Goal: Task Accomplishment & Management: Complete application form

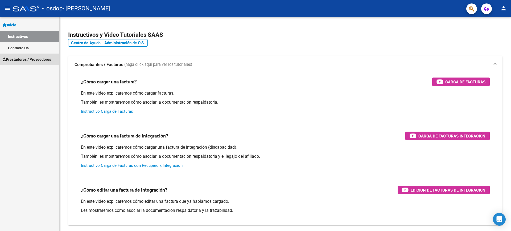
click at [28, 59] on span "Prestadores / Proveedores" at bounding box center [27, 59] width 48 height 6
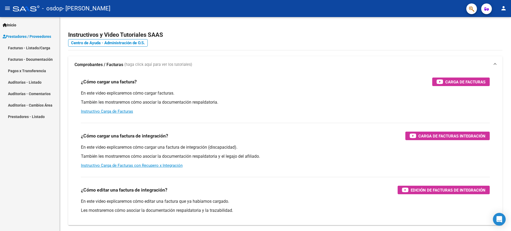
click at [37, 48] on link "Facturas - Listado/Carga" at bounding box center [29, 47] width 59 height 11
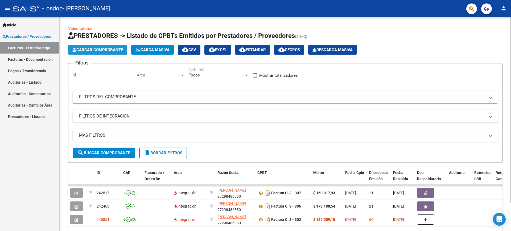
click at [88, 51] on span "Cargar Comprobante" at bounding box center [97, 49] width 51 height 5
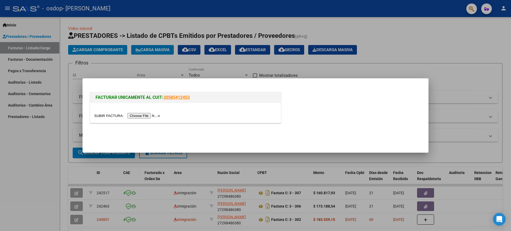
click at [144, 112] on div at bounding box center [185, 113] width 190 height 20
click at [145, 115] on input "file" at bounding box center [127, 116] width 67 height 6
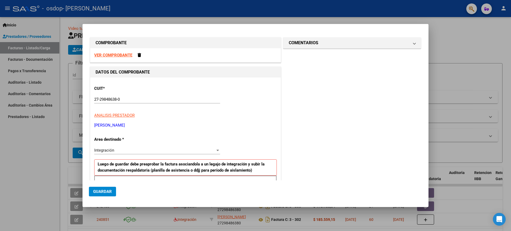
click at [111, 54] on strong "VER COMPROBANTE" at bounding box center [113, 55] width 38 height 5
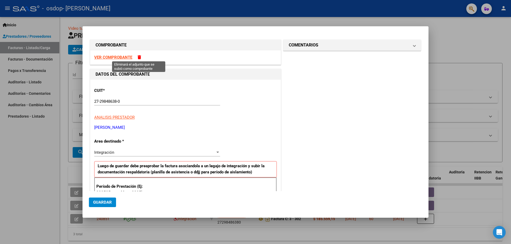
click at [137, 57] on span at bounding box center [138, 57] width 3 height 4
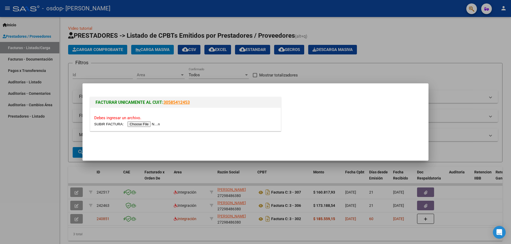
click at [147, 125] on input "file" at bounding box center [127, 125] width 67 height 6
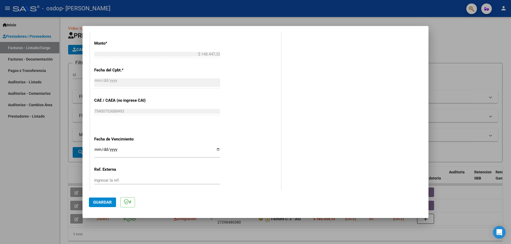
scroll to position [323, 0]
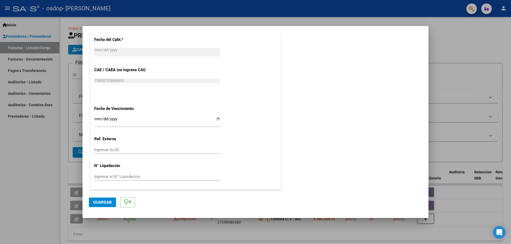
click at [111, 204] on span "Guardar" at bounding box center [102, 202] width 19 height 5
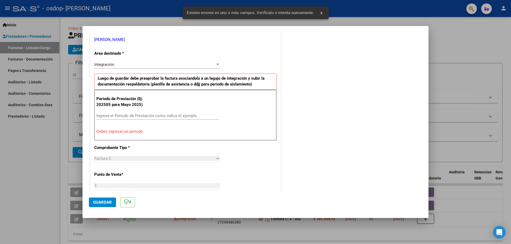
scroll to position [106, 0]
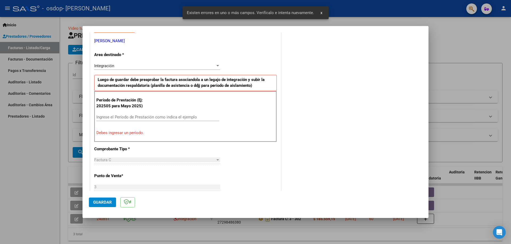
click at [110, 114] on div "Ingrese el Período de Prestación como indica el ejemplo" at bounding box center [157, 117] width 123 height 8
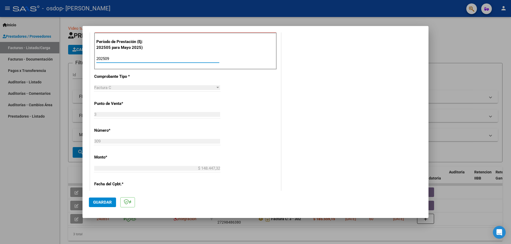
scroll to position [186, 0]
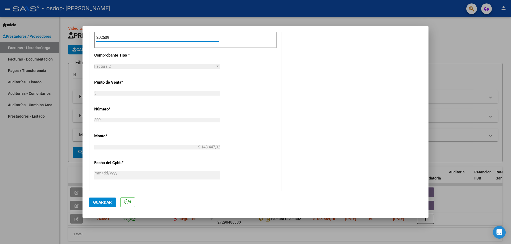
type input "202509"
drag, startPoint x: 108, startPoint y: 204, endPoint x: 105, endPoint y: 204, distance: 2.9
click at [107, 204] on span "Guardar" at bounding box center [102, 202] width 19 height 5
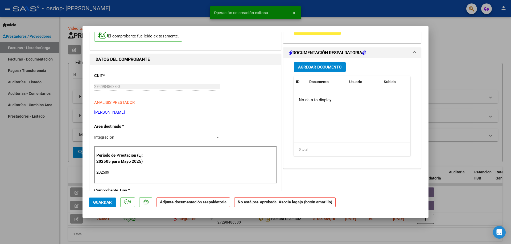
scroll to position [53, 0]
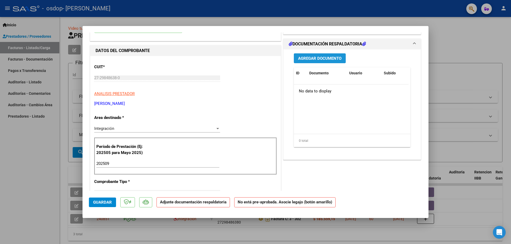
click at [321, 58] on span "Agregar Documento" at bounding box center [319, 58] width 43 height 5
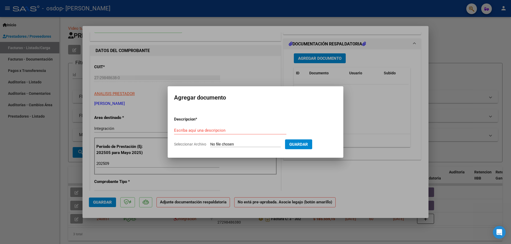
click at [219, 145] on input "Seleccionar Archivo" at bounding box center [245, 144] width 70 height 5
type input "C:\fakepath\1000165234.jpg"
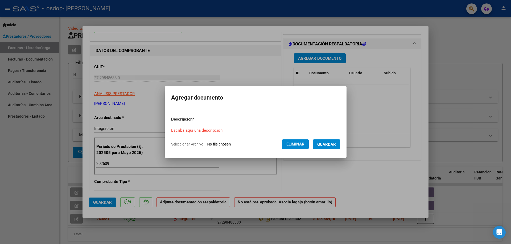
click at [185, 128] on input "Escriba aquí una descripcion" at bounding box center [229, 130] width 116 height 5
type input "asistencia"
click at [336, 144] on span "Guardar" at bounding box center [326, 144] width 19 height 5
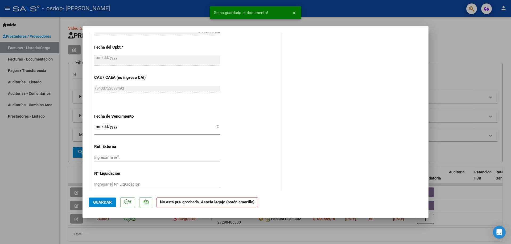
scroll to position [277, 0]
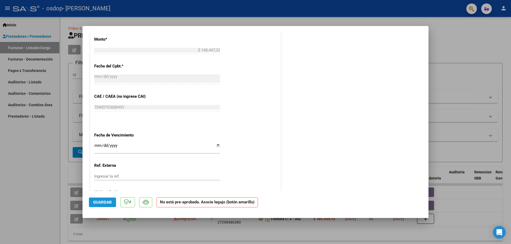
click at [101, 204] on span "Guardar" at bounding box center [102, 202] width 19 height 5
click at [351, 230] on div at bounding box center [255, 122] width 511 height 244
type input "$ 0,00"
